Goal: Information Seeking & Learning: Check status

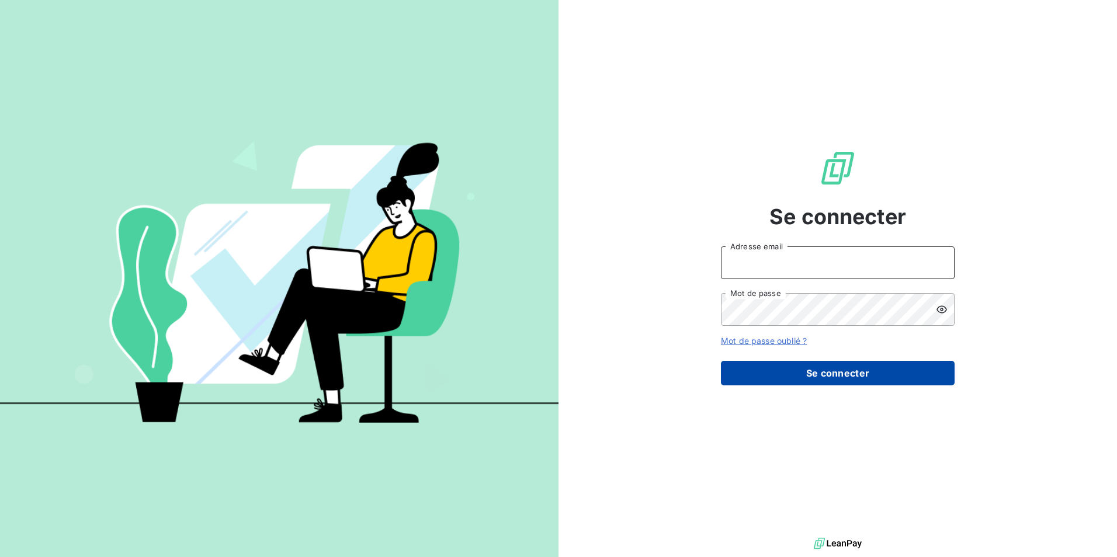
type input "[EMAIL_ADDRESS][DOMAIN_NAME]"
click at [886, 374] on button "Se connecter" at bounding box center [838, 373] width 234 height 25
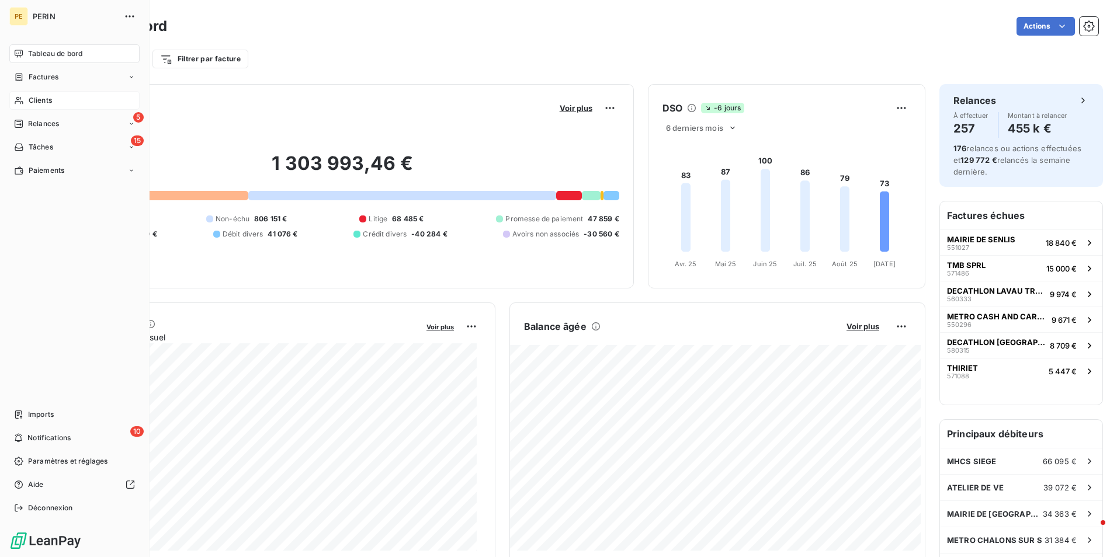
click at [39, 98] on span "Clients" at bounding box center [40, 100] width 23 height 11
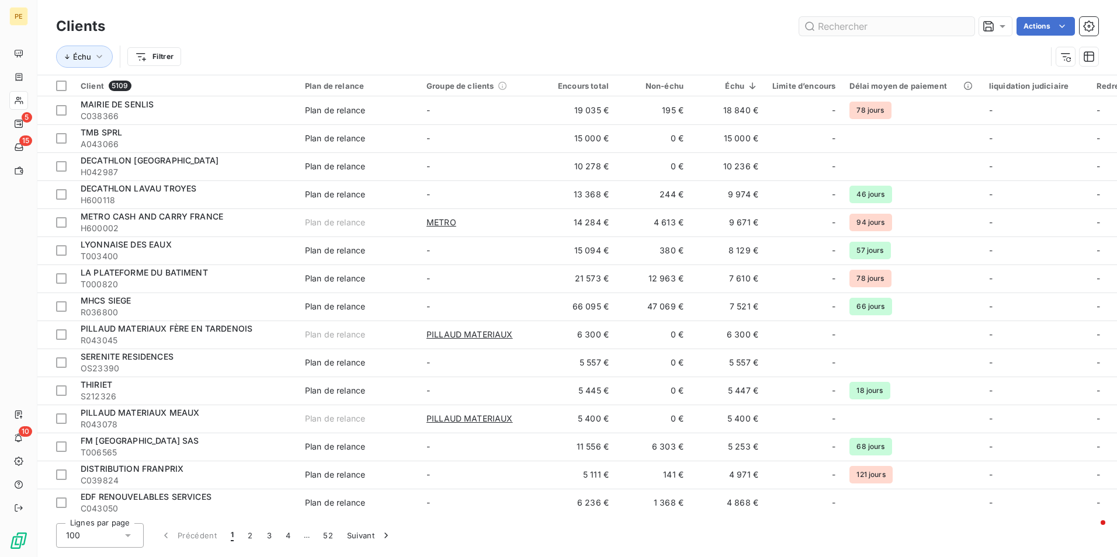
click at [849, 31] on input "text" at bounding box center [886, 26] width 175 height 19
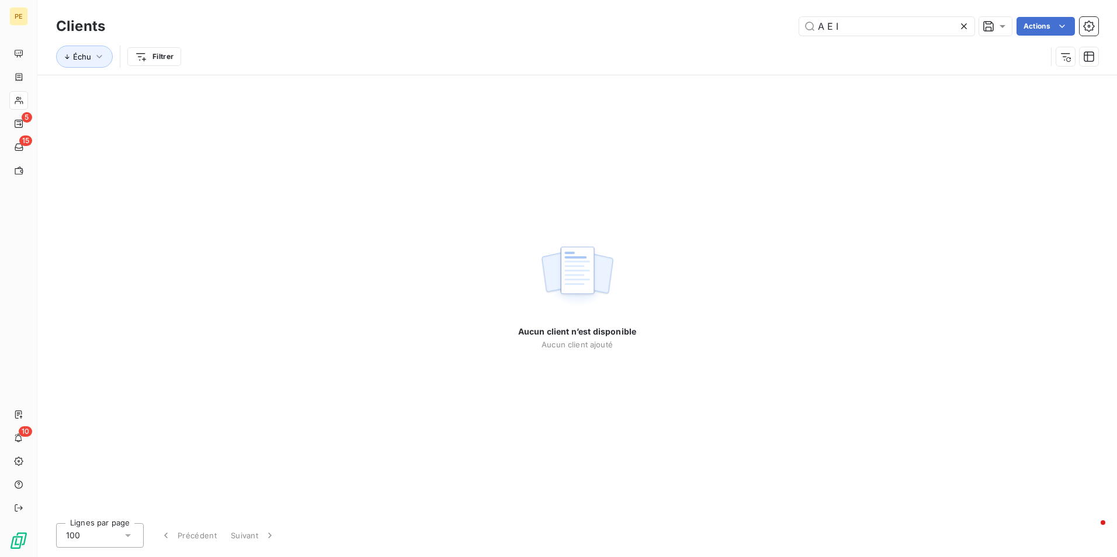
drag, startPoint x: 843, startPoint y: 24, endPoint x: 707, endPoint y: 27, distance: 135.6
click at [707, 27] on div "A E I Actions" at bounding box center [608, 26] width 979 height 19
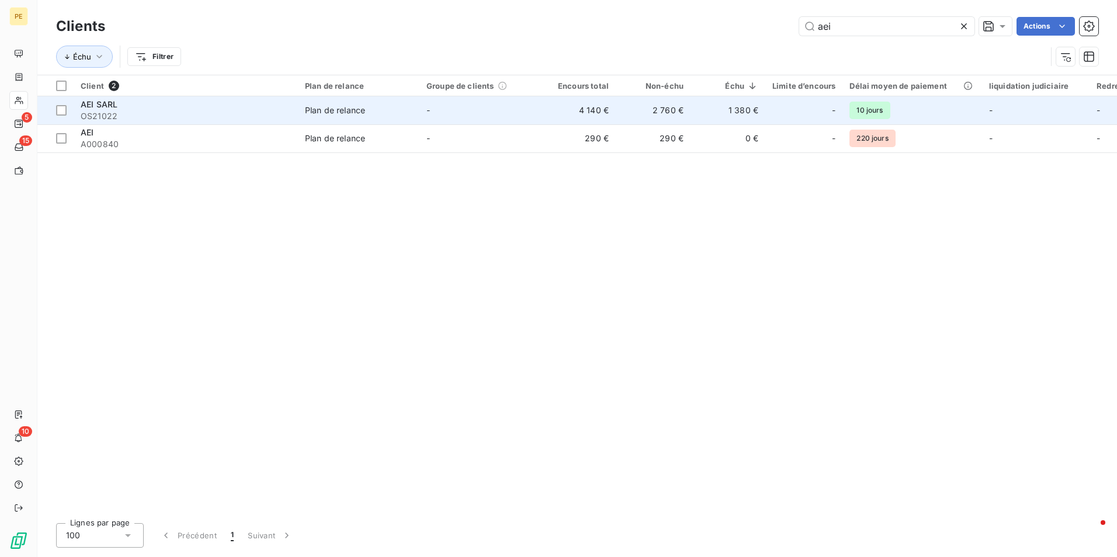
type input "aei"
click at [655, 105] on td "2 760 €" at bounding box center [653, 110] width 75 height 28
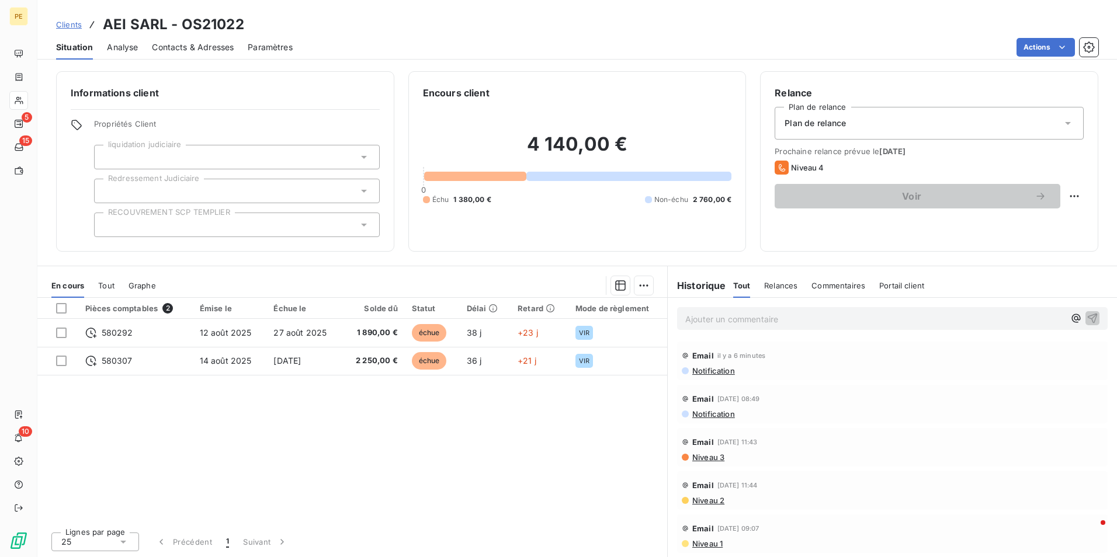
scroll to position [1, 0]
click at [727, 372] on span "Notification" at bounding box center [713, 370] width 44 height 9
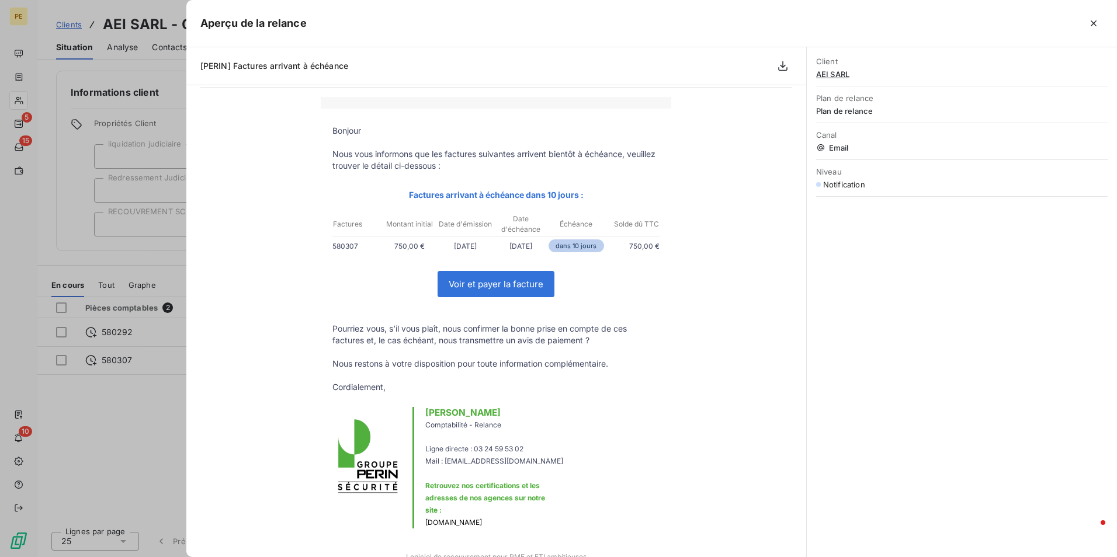
scroll to position [0, 0]
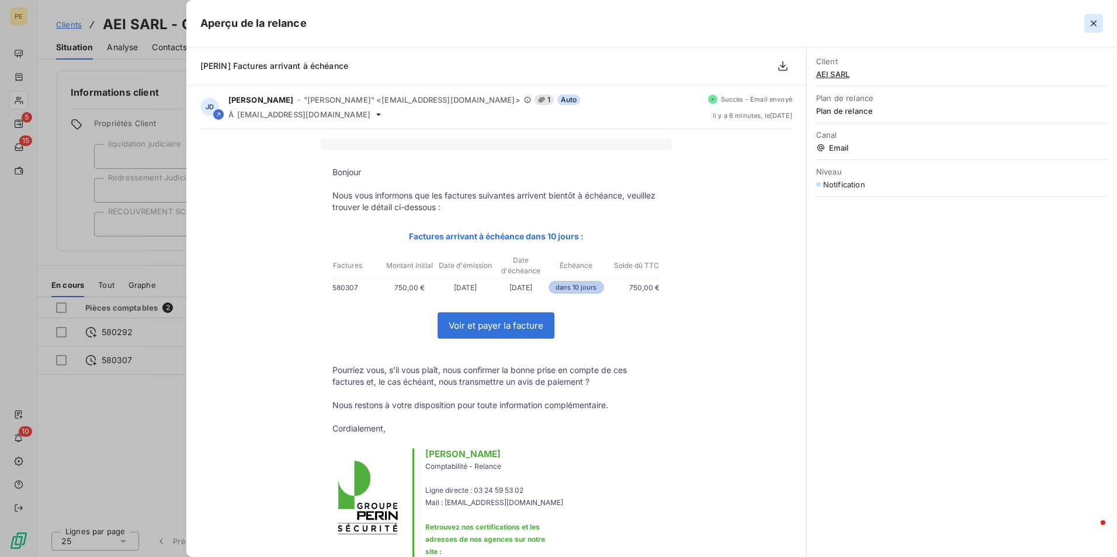
click at [1095, 23] on icon "button" at bounding box center [1094, 24] width 12 height 12
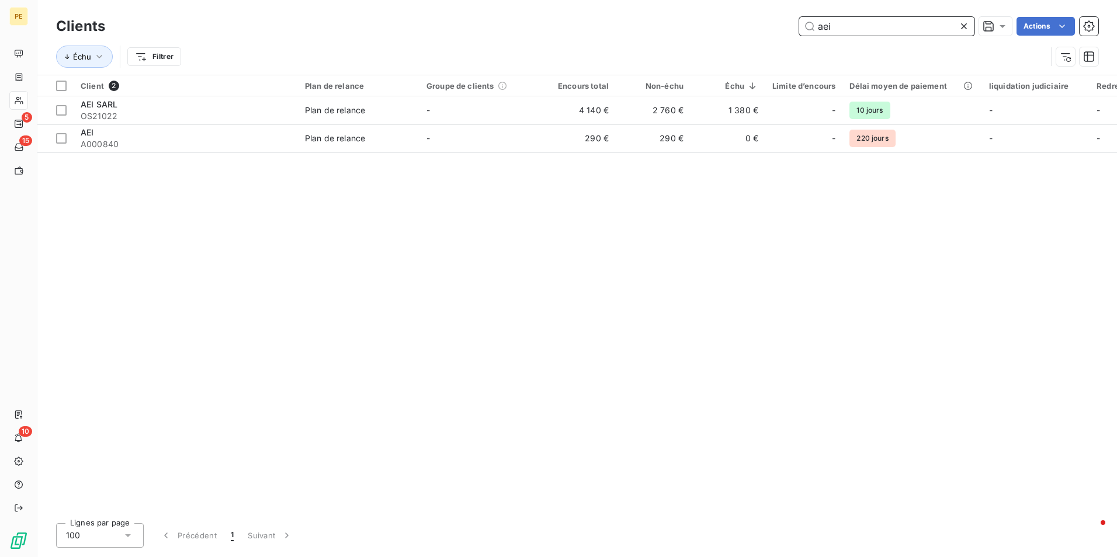
drag, startPoint x: 863, startPoint y: 23, endPoint x: 632, endPoint y: 29, distance: 230.8
click at [634, 31] on div "aei Actions" at bounding box center [608, 26] width 979 height 19
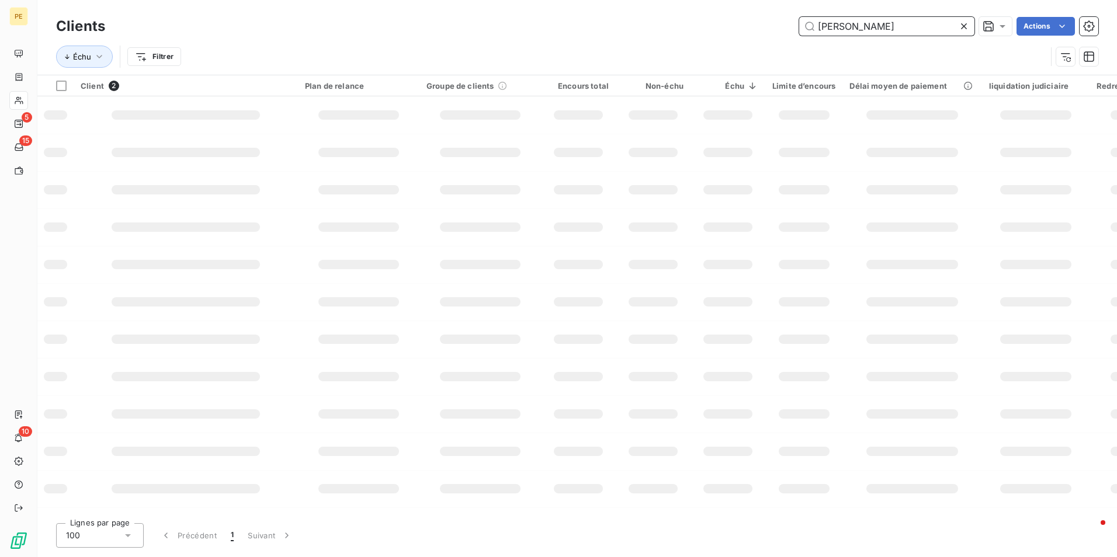
type input "[PERSON_NAME]"
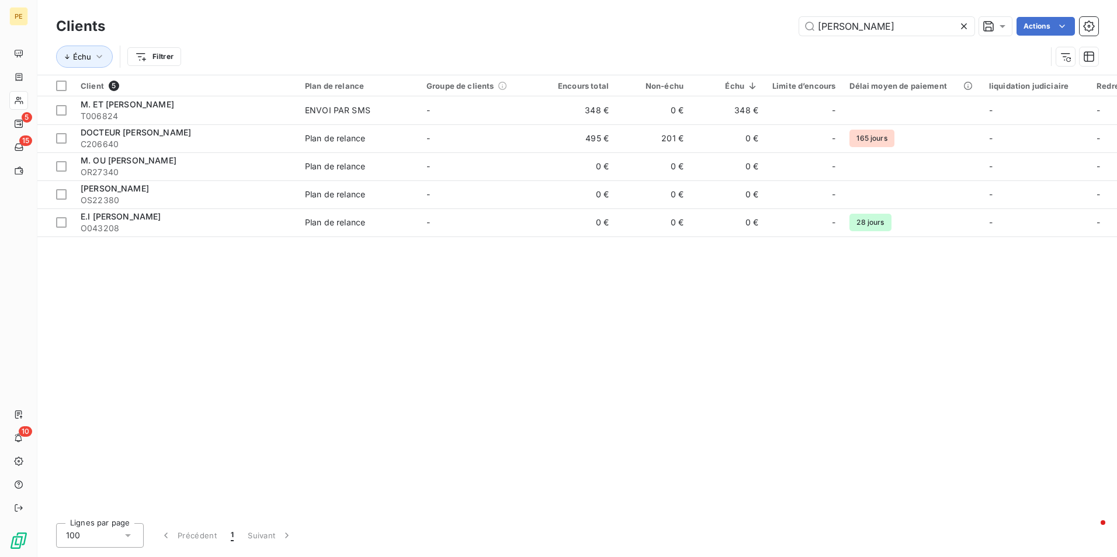
drag, startPoint x: 268, startPoint y: 265, endPoint x: 268, endPoint y: 282, distance: 17.0
click at [268, 279] on div "Client 5 Plan de relance Groupe de clients Encours total Non-échu Échu Limite d…" at bounding box center [577, 294] width 1080 height 439
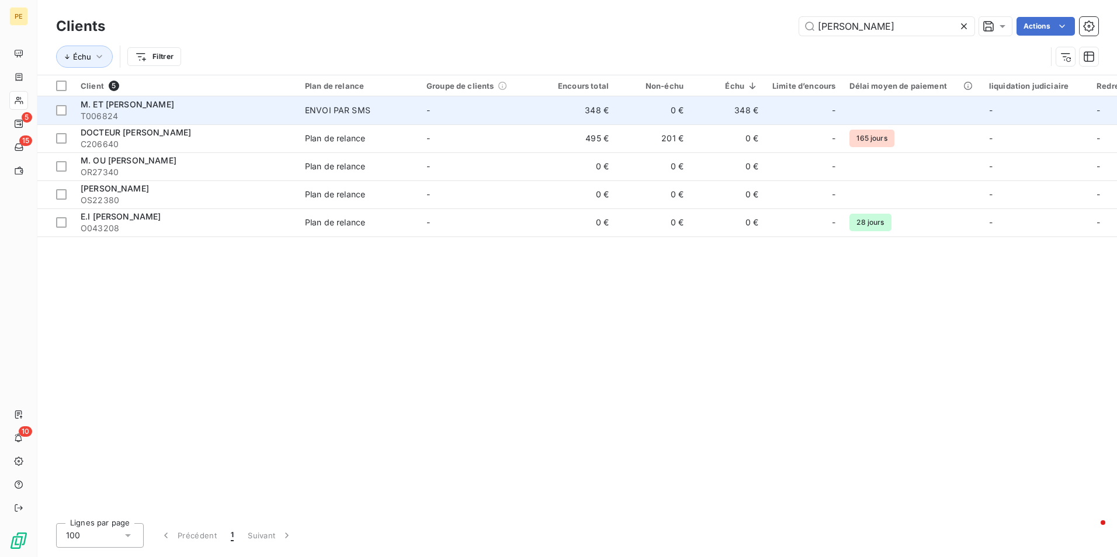
click at [113, 99] on span "M. ET [PERSON_NAME]" at bounding box center [127, 104] width 93 height 10
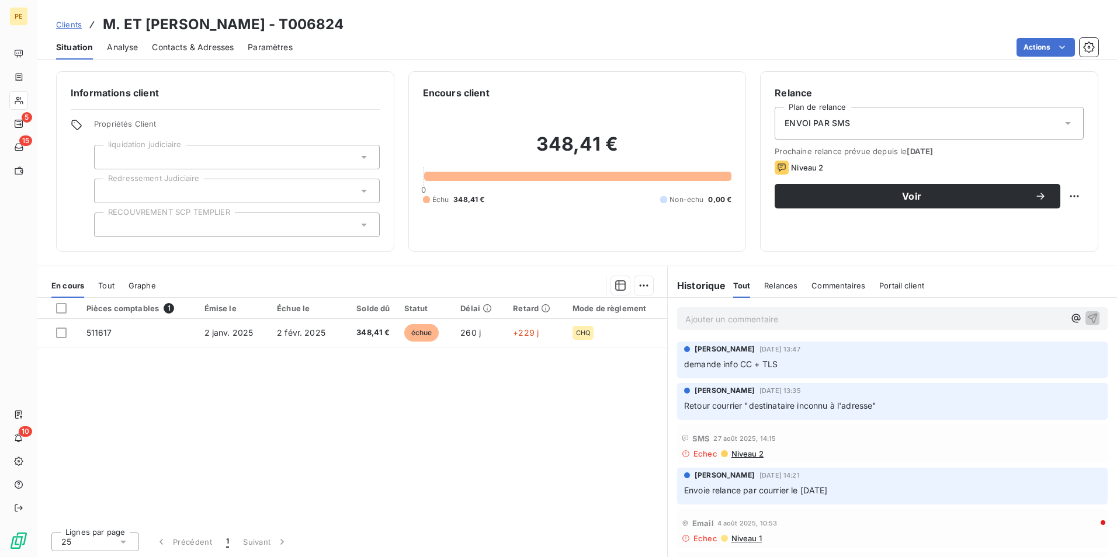
click at [176, 45] on span "Contacts & Adresses" at bounding box center [193, 47] width 82 height 12
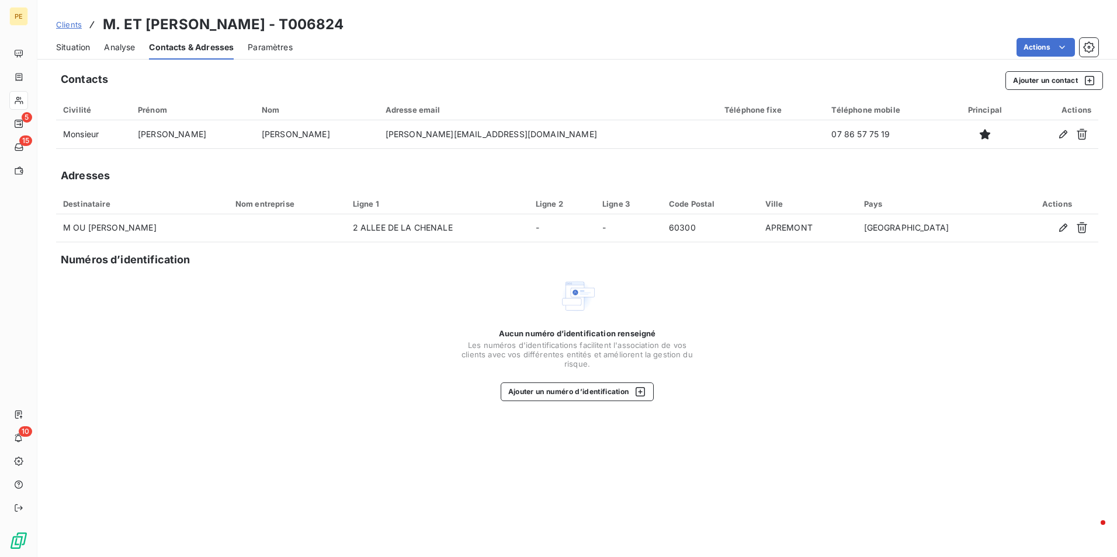
click at [115, 48] on span "Analyse" at bounding box center [119, 47] width 31 height 12
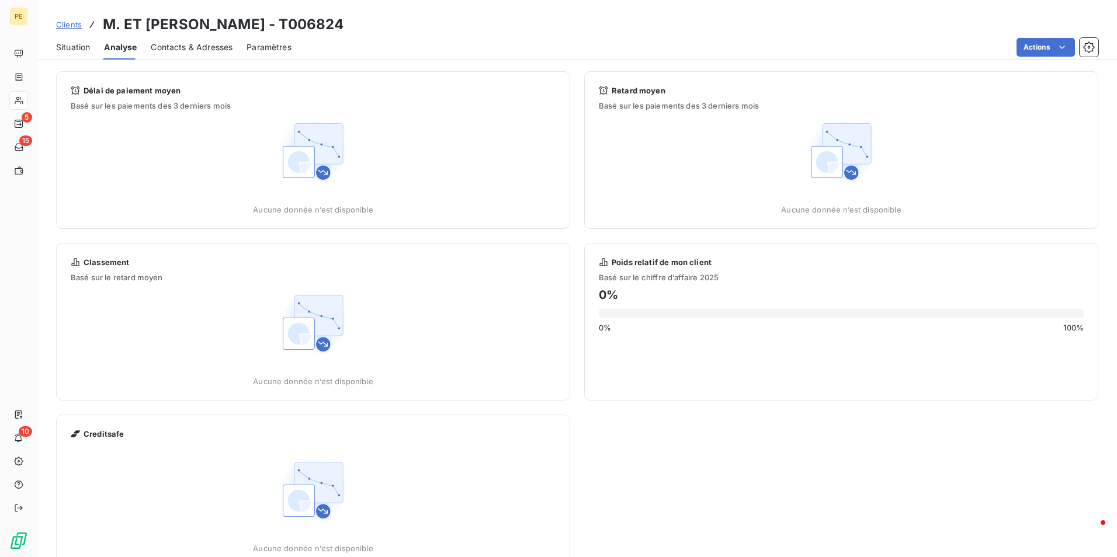
click at [68, 50] on span "Situation" at bounding box center [73, 47] width 34 height 12
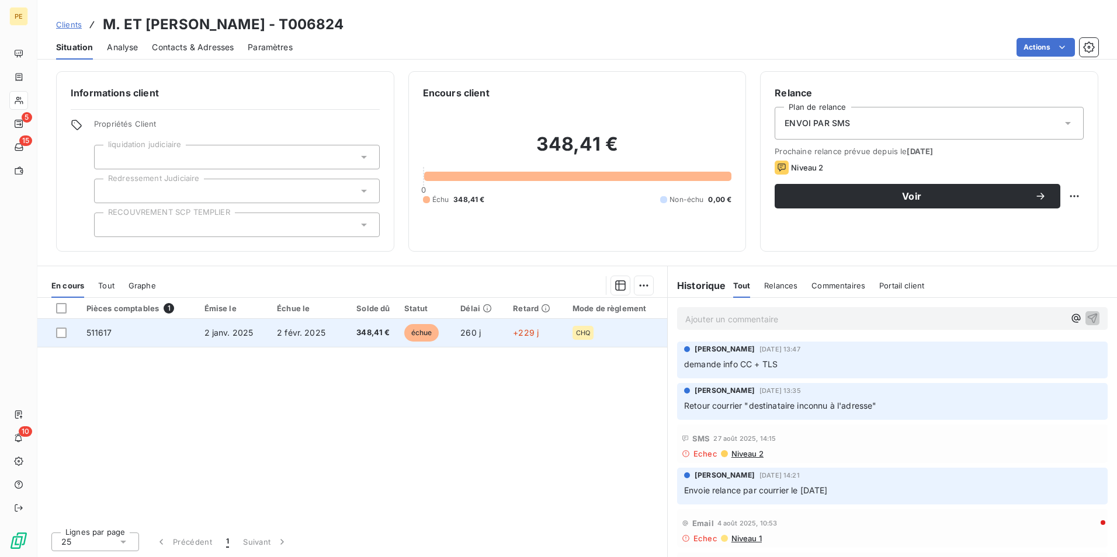
click at [230, 335] on span "2 janv. 2025" at bounding box center [228, 333] width 49 height 10
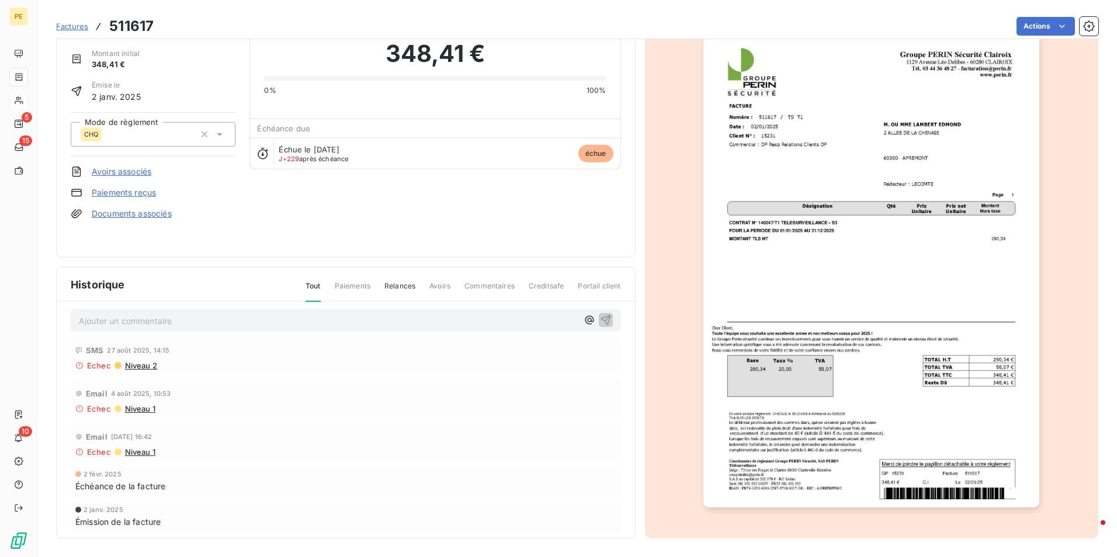
scroll to position [14, 0]
